Goal: Find contact information: Find contact information

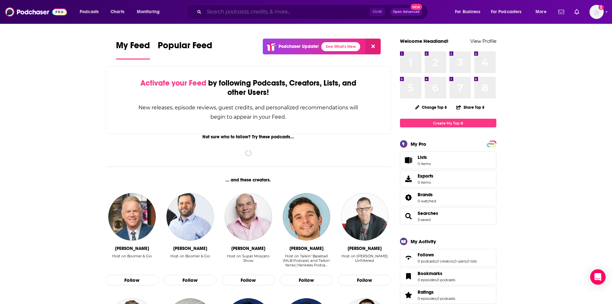
click at [229, 11] on input "Search podcasts, credits, & more..." at bounding box center [287, 12] width 166 height 10
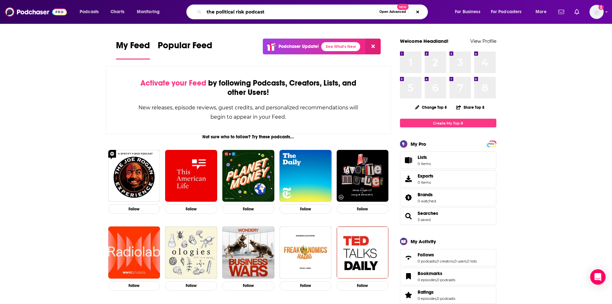
type input "the political risk podcast"
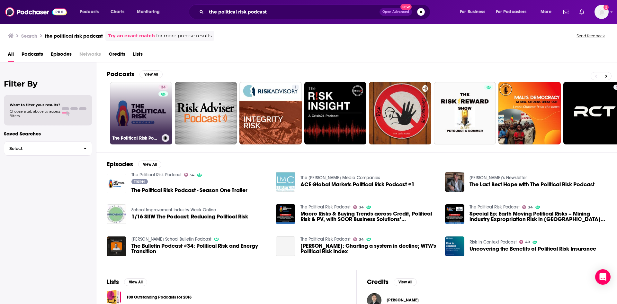
click at [137, 103] on link "34 The Political Risk Podcast" at bounding box center [141, 113] width 62 height 62
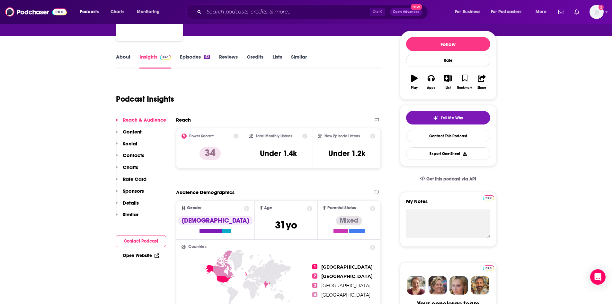
scroll to position [32, 0]
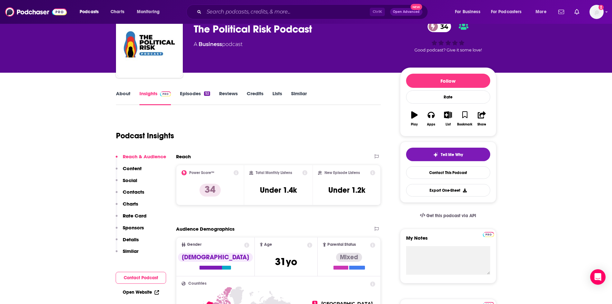
click at [237, 171] on icon at bounding box center [236, 172] width 5 height 5
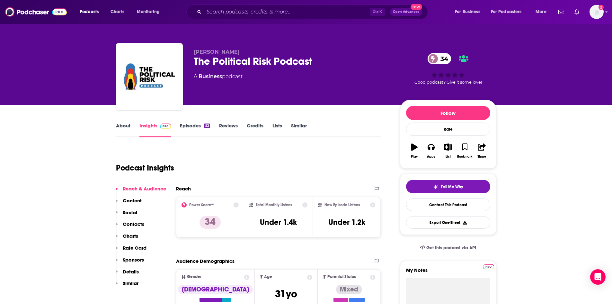
click at [183, 130] on link "Episodes 52" at bounding box center [195, 129] width 30 height 15
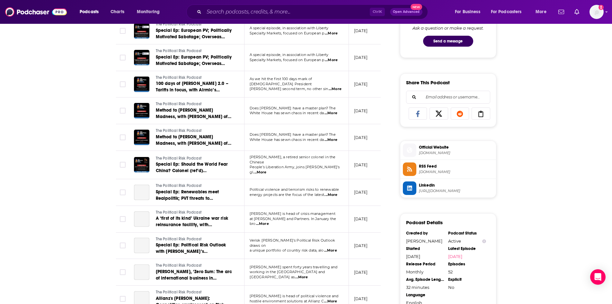
scroll to position [578, 0]
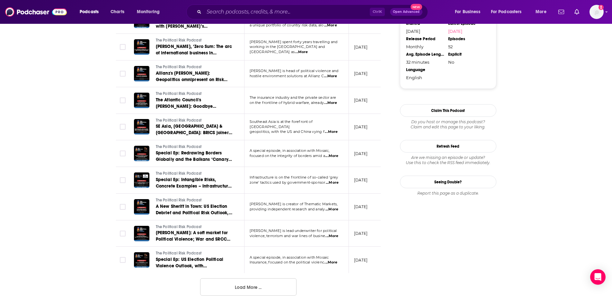
click at [258, 289] on button "Load More ..." at bounding box center [248, 286] width 96 height 17
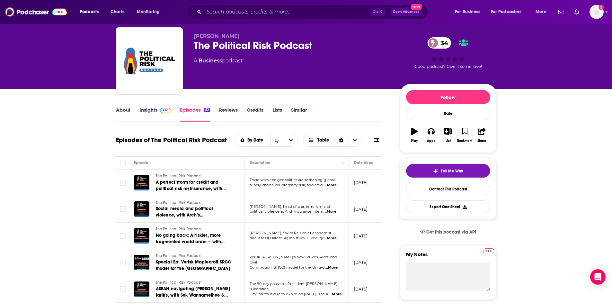
scroll to position [0, 0]
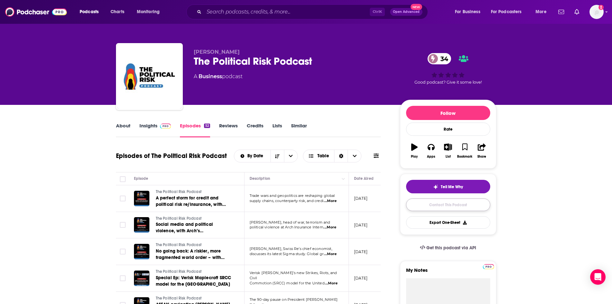
click at [441, 202] on link "Contact This Podcast" at bounding box center [448, 204] width 84 height 13
